Goal: Navigation & Orientation: Find specific page/section

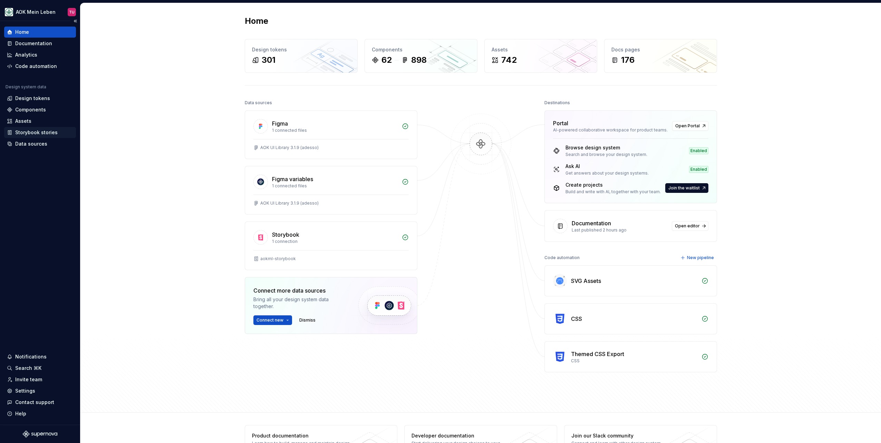
click at [32, 134] on div "Storybook stories" at bounding box center [36, 132] width 42 height 7
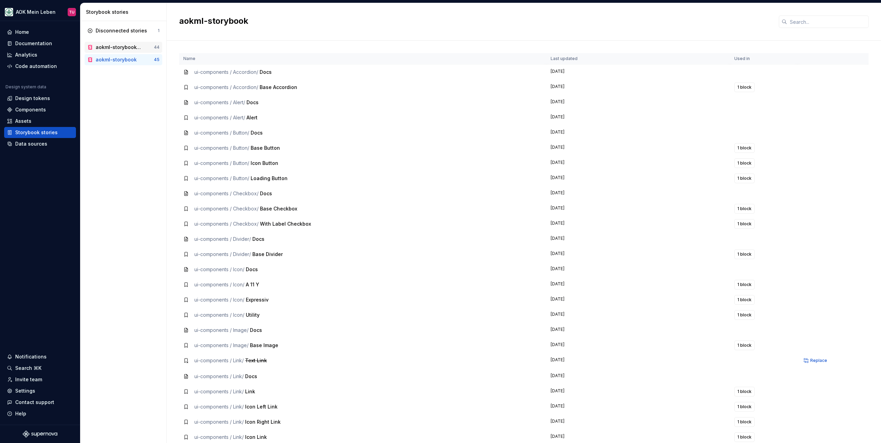
click at [127, 48] on div "aokml-storybook-deploy-target-env" at bounding box center [119, 47] width 47 height 7
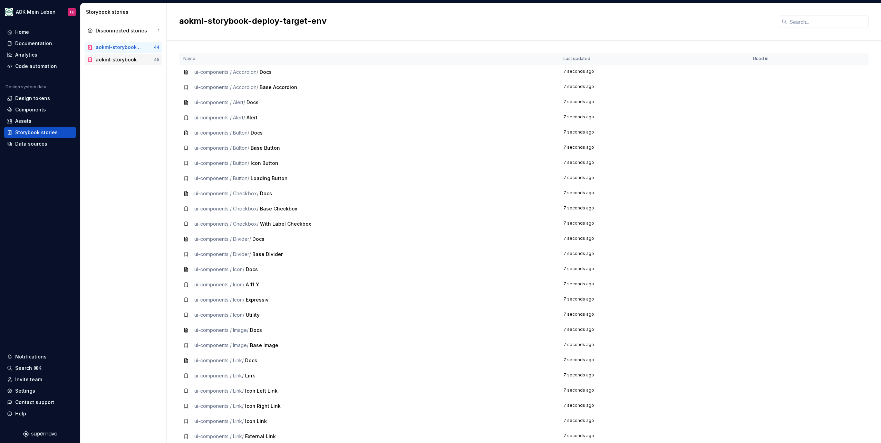
click at [127, 58] on div "aokml-storybook" at bounding box center [116, 59] width 41 height 7
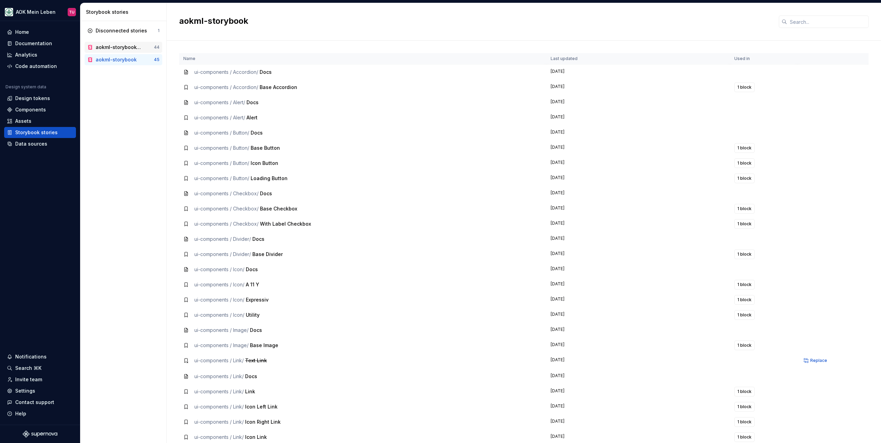
click at [127, 49] on div "aokml-storybook-deploy-target-env" at bounding box center [119, 47] width 47 height 7
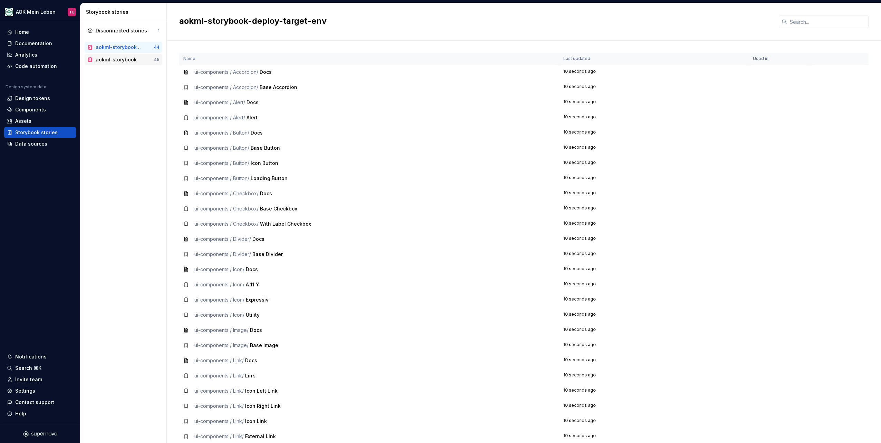
click at [126, 58] on div "aokml-storybook" at bounding box center [116, 59] width 41 height 7
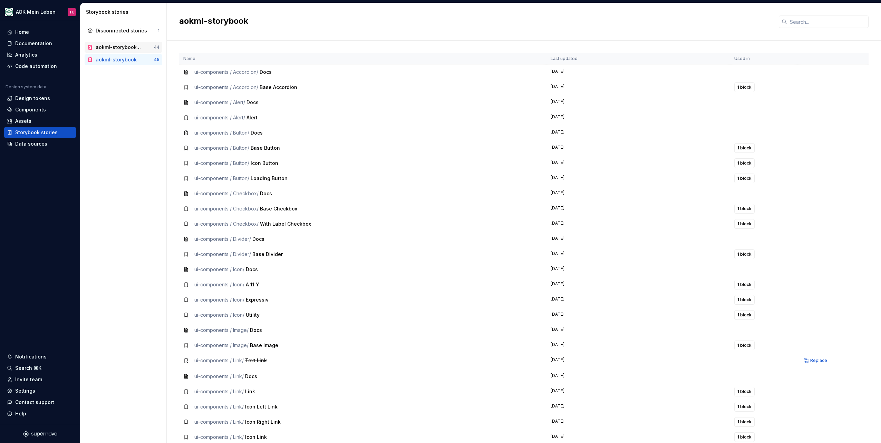
click at [112, 50] on div "aokml-storybook-deploy-target-env" at bounding box center [119, 47] width 47 height 7
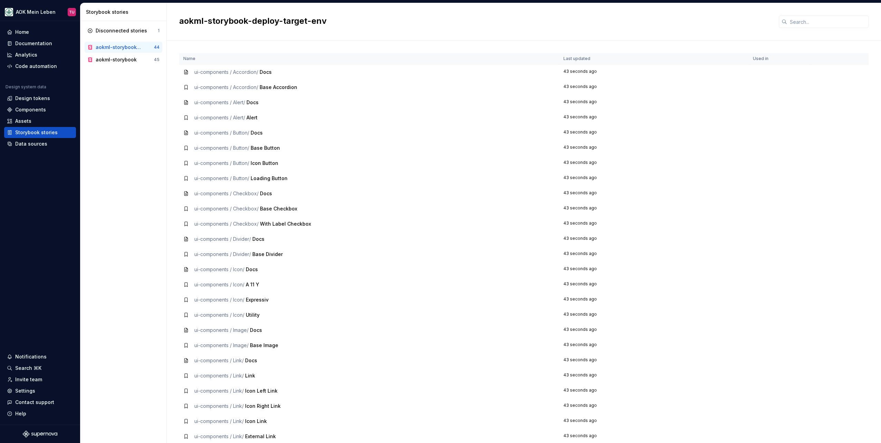
click at [119, 65] on div "Disconnected stories 1 aokml-storybook-deploy-target-env 44 aokml-storybook 45" at bounding box center [123, 232] width 86 height 422
click at [119, 61] on div "aokml-storybook" at bounding box center [116, 59] width 41 height 7
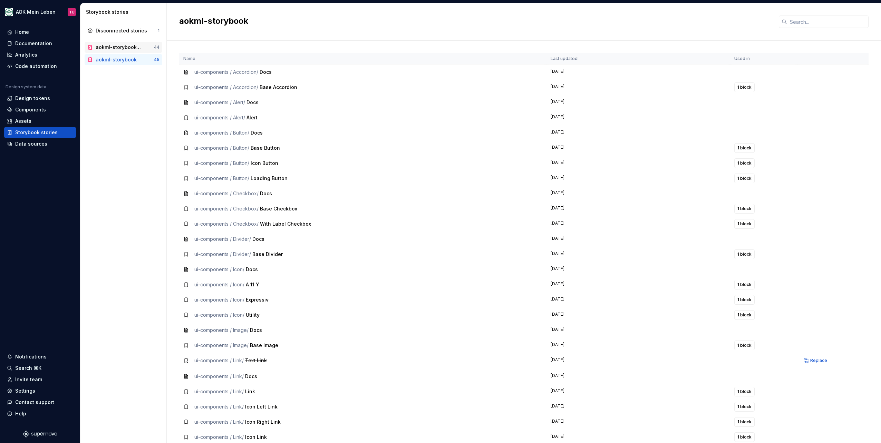
click at [124, 46] on div "aokml-storybook-deploy-target-env" at bounding box center [119, 47] width 47 height 7
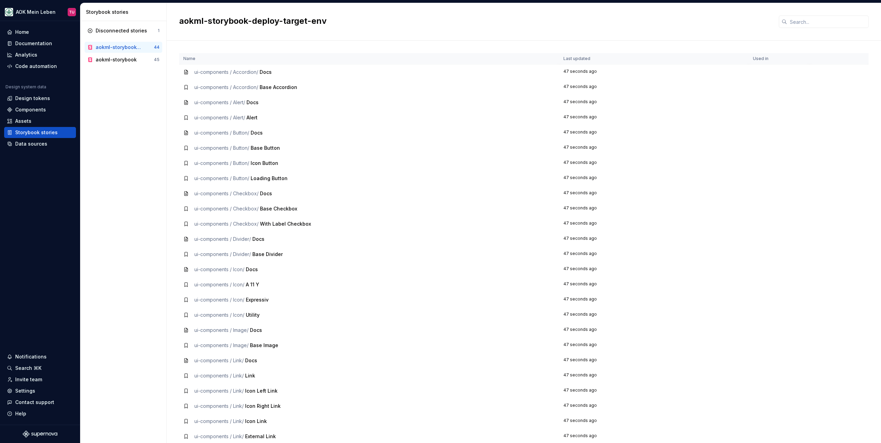
drag, startPoint x: 129, startPoint y: 47, endPoint x: 129, endPoint y: 171, distance: 124.2
click at [129, 171] on div "Disconnected stories 1 aokml-storybook-deploy-target-env 44 aokml-storybook 45" at bounding box center [123, 232] width 86 height 422
click at [125, 29] on div "Disconnected stories" at bounding box center [121, 30] width 51 height 7
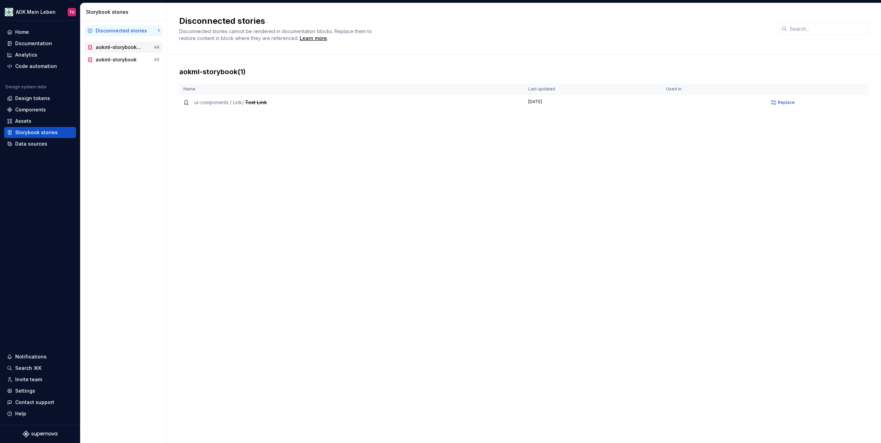
click at [126, 48] on div "aokml-storybook-deploy-target-env" at bounding box center [119, 47] width 47 height 7
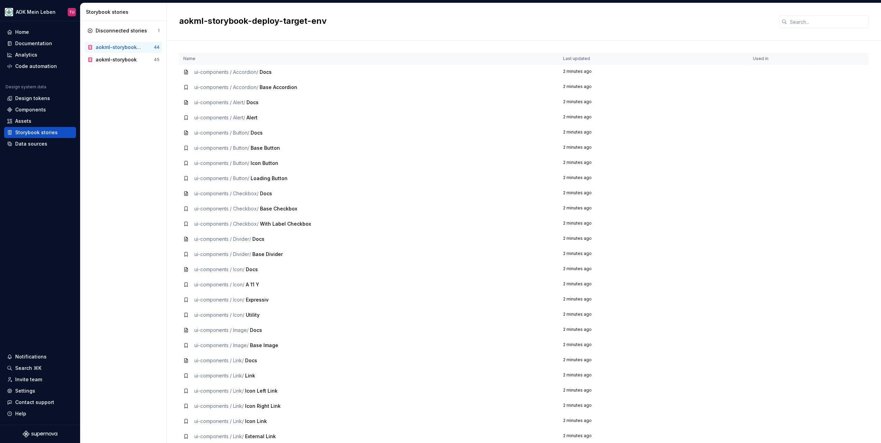
drag, startPoint x: 126, startPoint y: 49, endPoint x: 111, endPoint y: 132, distance: 84.5
click at [111, 132] on div "Disconnected stories 1 aokml-storybook-deploy-target-env 44 aokml-storybook 45" at bounding box center [123, 232] width 86 height 422
click at [121, 62] on div "aokml-storybook" at bounding box center [116, 59] width 41 height 7
